Goal: Information Seeking & Learning: Learn about a topic

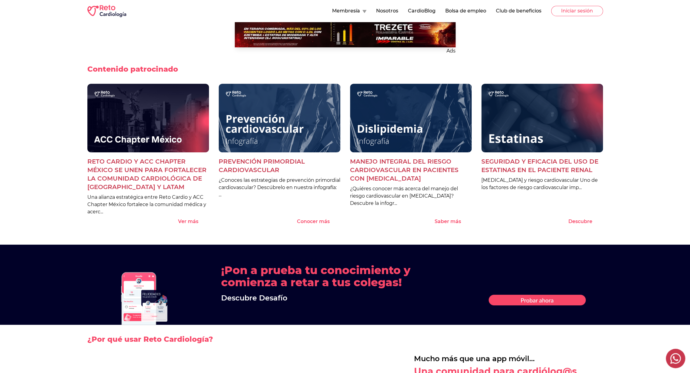
scroll to position [512, 0]
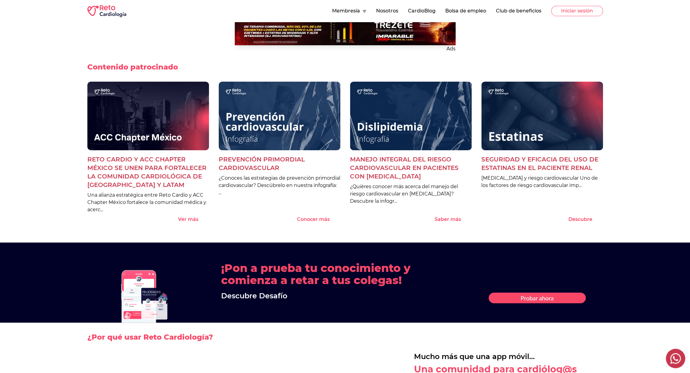
click at [54, 117] on div "Ads Contenido patrocinado Reto Cardio y ACC Chapter México se unen para fortale…" at bounding box center [345, 125] width 690 height 234
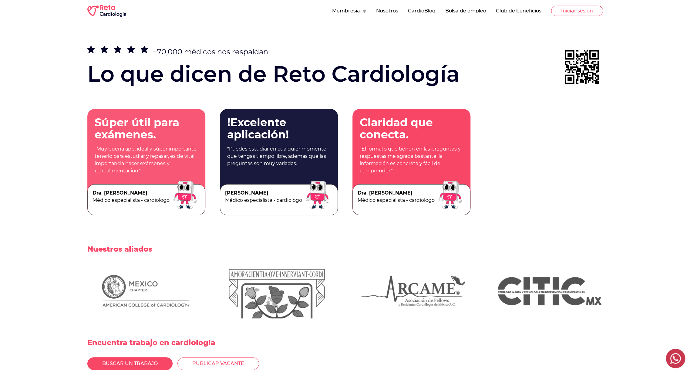
scroll to position [1431, 0]
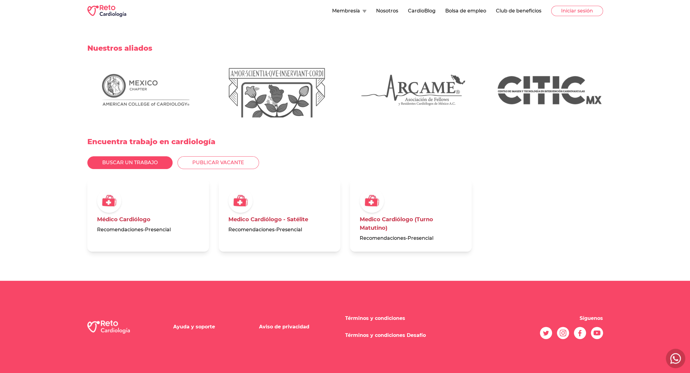
click at [44, 197] on div "Encuentra trabajo en cardiología Buscar un trabajo Publicar vacante Médico Card…" at bounding box center [345, 198] width 690 height 163
drag, startPoint x: 42, startPoint y: 197, endPoint x: 35, endPoint y: 200, distance: 7.1
click at [42, 197] on div "Encuentra trabajo en cardiología Buscar un trabajo Publicar vacante Médico Card…" at bounding box center [345, 198] width 690 height 163
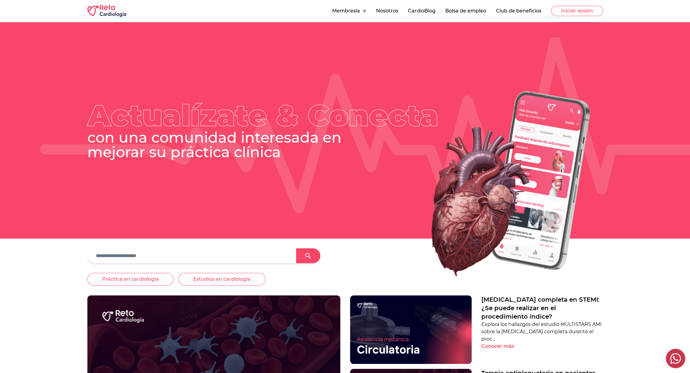
scroll to position [3, 0]
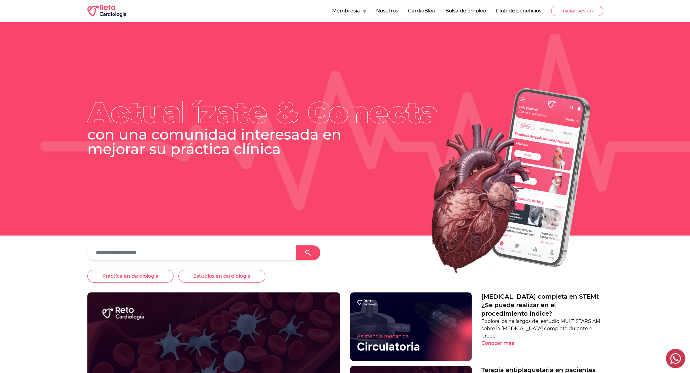
click at [185, 35] on div "Actualízate & Conecta con una comunidad interesada en mejorar su práctica clíni…" at bounding box center [345, 127] width 690 height 217
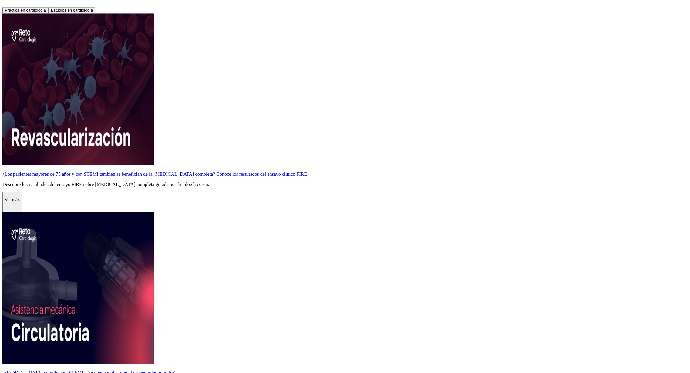
scroll to position [470, 0]
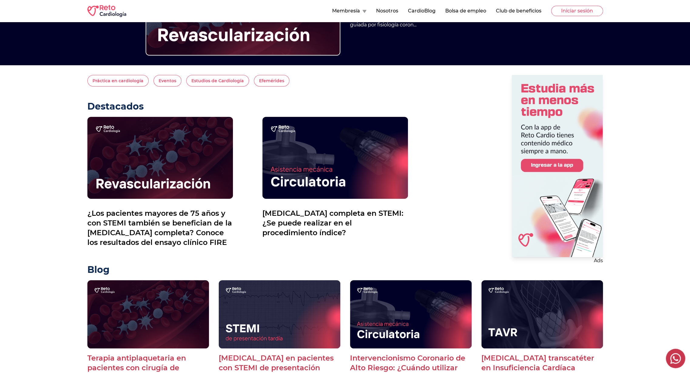
scroll to position [138, 0]
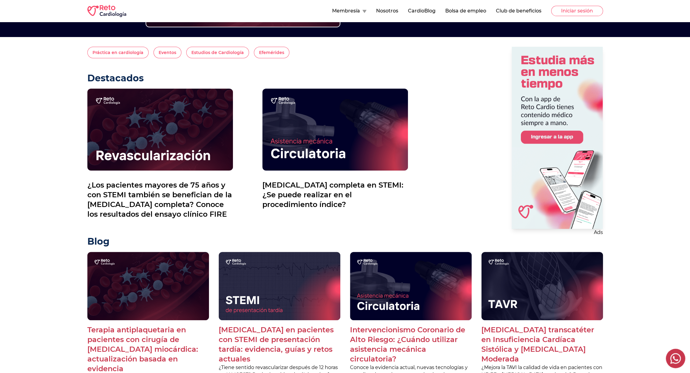
click at [209, 118] on img at bounding box center [160, 130] width 146 height 82
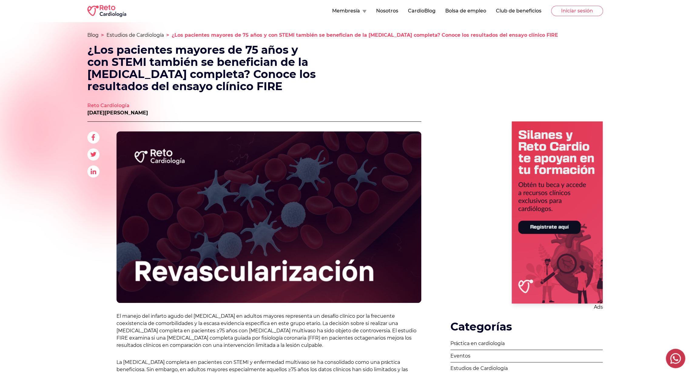
click at [356, 12] on button "Membresía" at bounding box center [349, 10] width 34 height 7
click at [353, 58] on link "Eventos" at bounding box center [363, 62] width 63 height 12
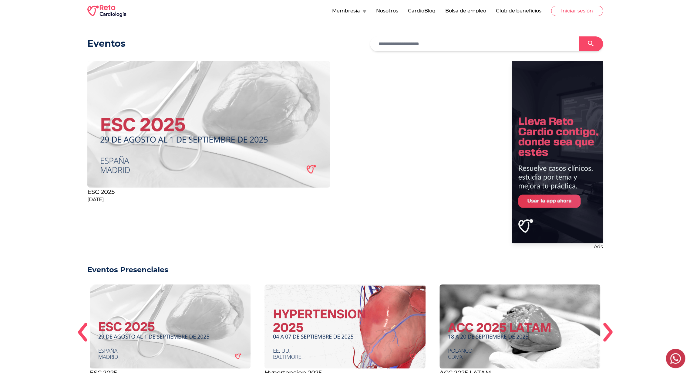
click at [372, 16] on div "Membresía Nosotros CardioBlog Bolsa de empleo Club de beneficios Iniciar sesión" at bounding box center [345, 11] width 516 height 12
click at [365, 11] on icon at bounding box center [365, 11] width 4 height 3
click at [363, 41] on link "Cardio Chats" at bounding box center [363, 38] width 63 height 12
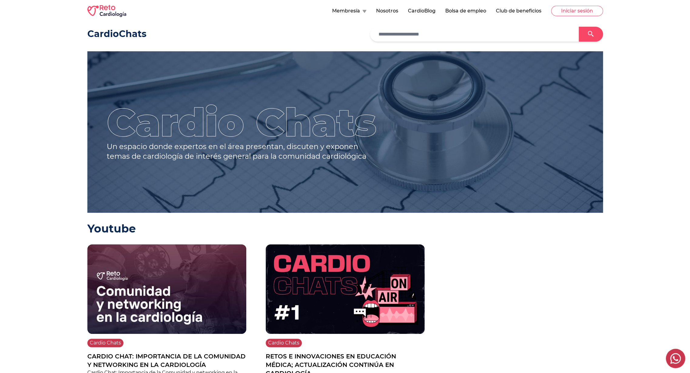
click at [73, 74] on main "CardioChats Cardio Chats Un espacio donde expertos en el área presentan, discut…" at bounding box center [345, 290] width 690 height 527
click at [347, 10] on button "Membresía" at bounding box center [349, 10] width 34 height 7
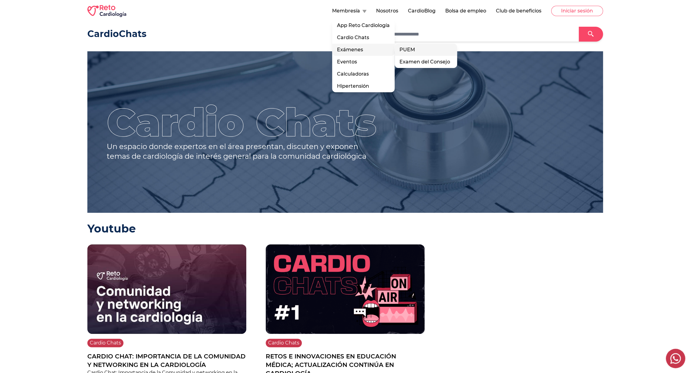
click at [418, 51] on link "PUEM" at bounding box center [426, 50] width 63 height 12
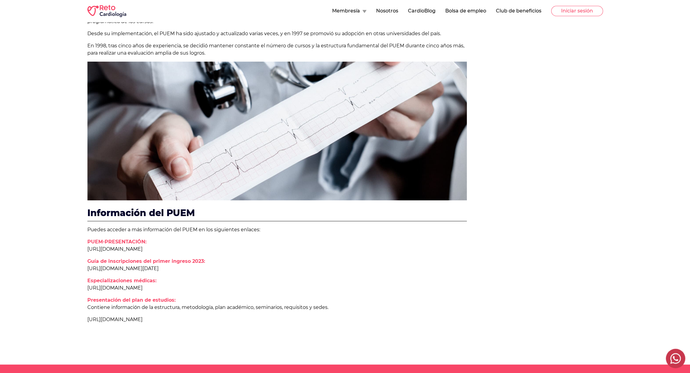
scroll to position [232, 0]
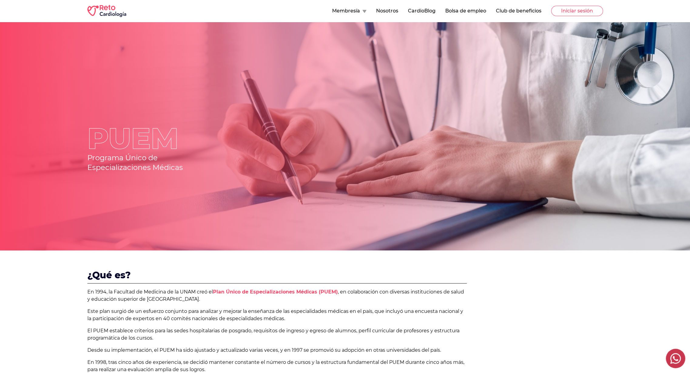
scroll to position [262, 0]
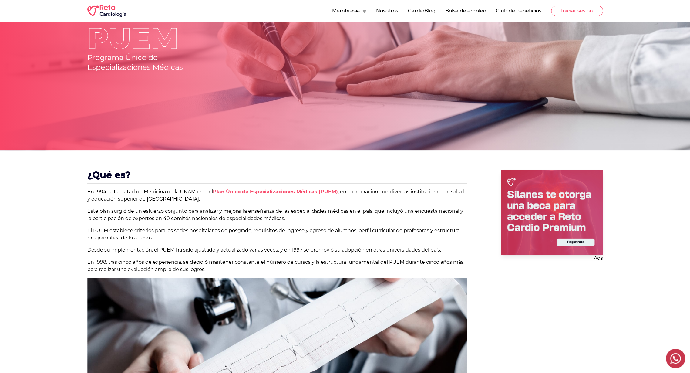
scroll to position [93, 0]
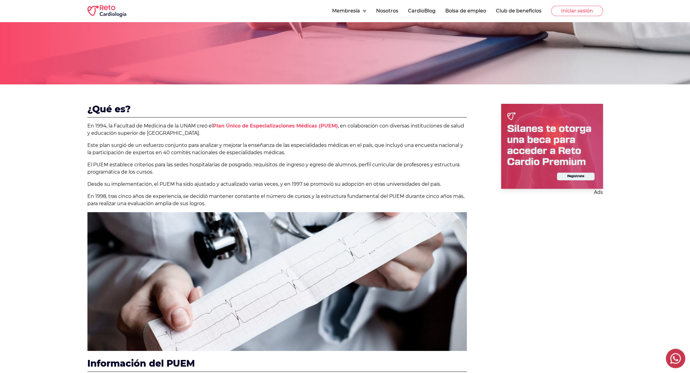
scroll to position [137, 0]
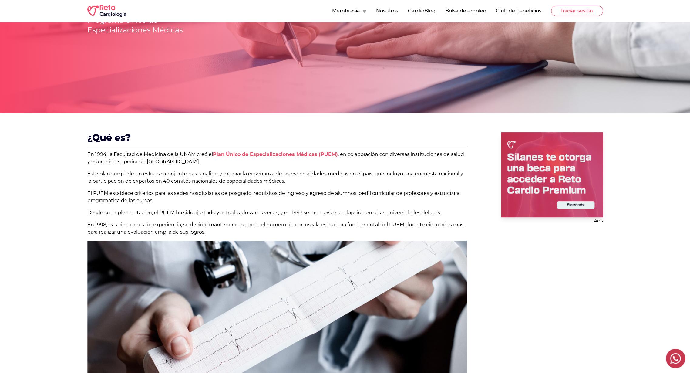
drag, startPoint x: 336, startPoint y: 15, endPoint x: 345, endPoint y: 12, distance: 10.1
click at [336, 15] on nav "Membresía Nosotros CardioBlog Bolsa de empleo Club de beneficios Iniciar sesión" at bounding box center [467, 11] width 271 height 10
click at [357, 10] on button "Membresía" at bounding box center [349, 10] width 34 height 7
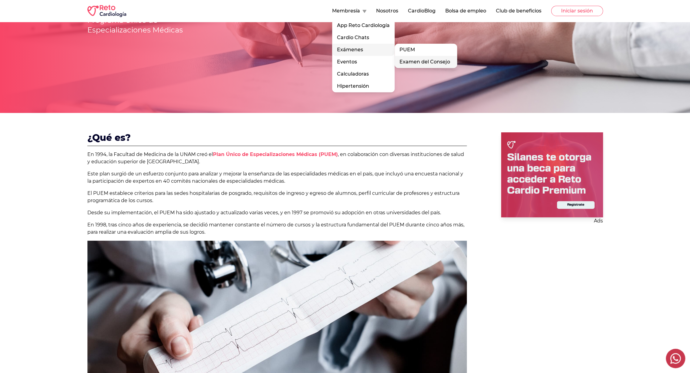
click at [414, 58] on link "Examen del Consejo" at bounding box center [426, 62] width 63 height 12
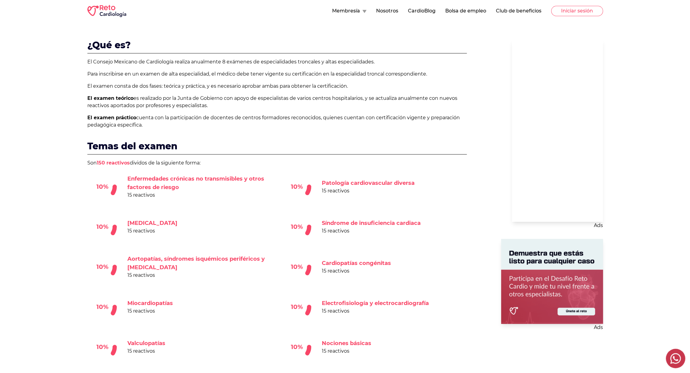
scroll to position [221, 0]
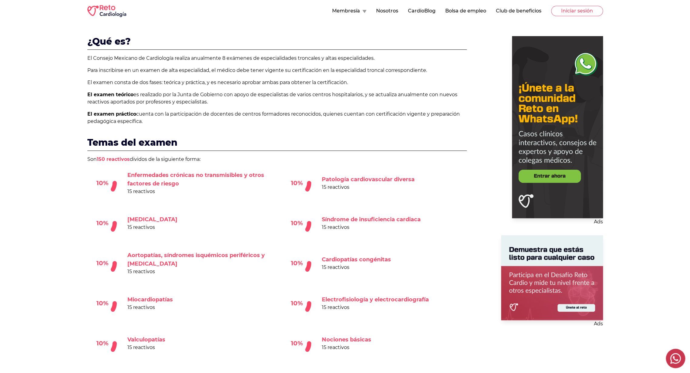
click at [141, 99] on span "es realizado por la Junta de Gobierno con apoyo de especialistas de varios cent…" at bounding box center [272, 98] width 370 height 13
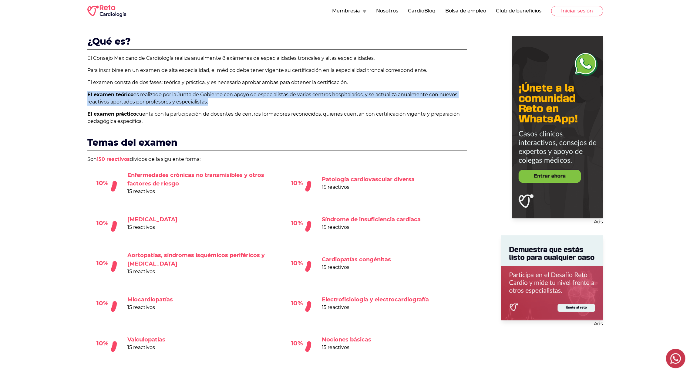
click at [141, 99] on span "es realizado por la Junta de Gobierno con apoyo de especialistas de varios cent…" at bounding box center [272, 98] width 370 height 13
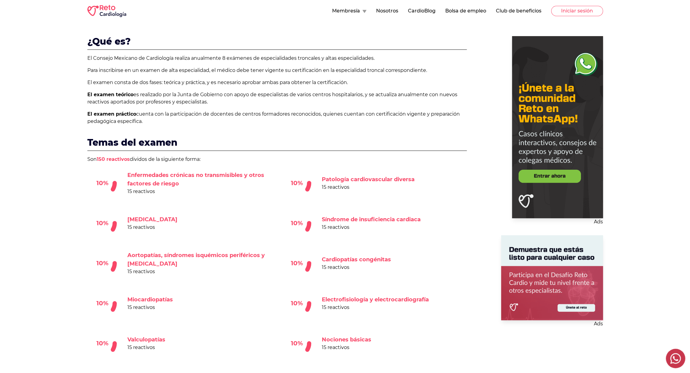
click at [95, 112] on b "El examen práctico" at bounding box center [111, 114] width 49 height 6
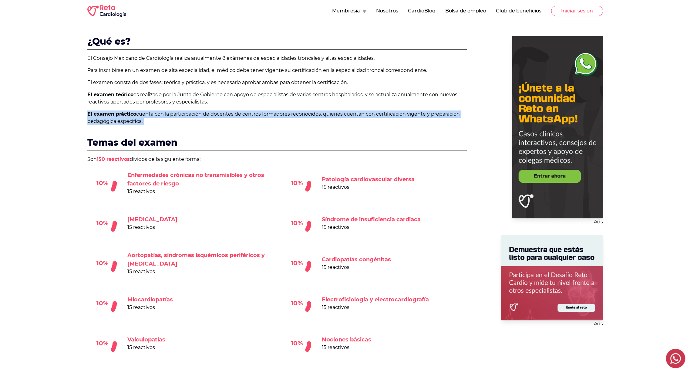
click at [95, 112] on b "El examen práctico" at bounding box center [111, 114] width 49 height 6
click at [59, 125] on div "¿Qué es? El Consejo Mexicano de Cardiología realiza anualmente 8 exámenes de es…" at bounding box center [345, 267] width 690 height 501
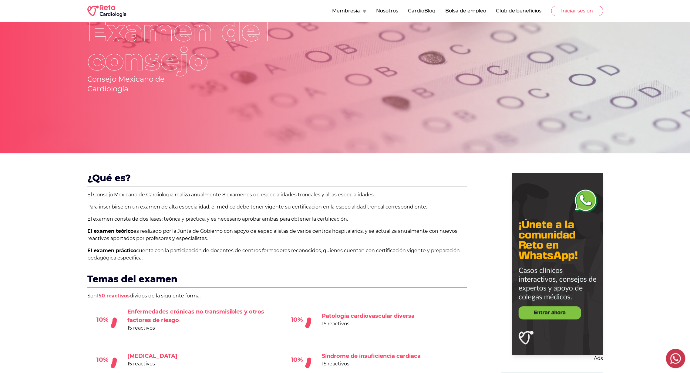
scroll to position [0, 0]
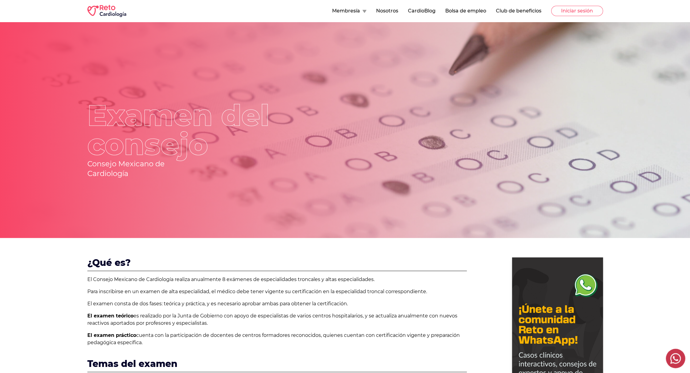
click at [53, 141] on div "Examen del consejo Consejo Mexicano de Cardiología" at bounding box center [345, 130] width 690 height 216
